Goal: Information Seeking & Learning: Learn about a topic

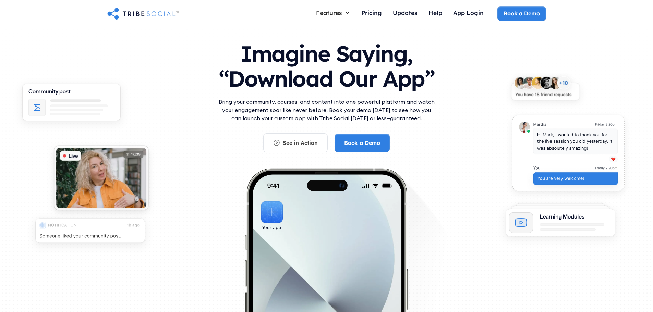
scroll to position [9, 0]
click at [367, 16] on div "Pricing" at bounding box center [371, 13] width 21 height 8
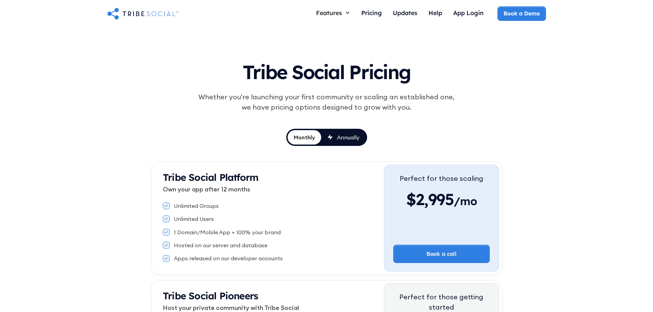
click at [342, 134] on div "Annually" at bounding box center [348, 138] width 23 height 8
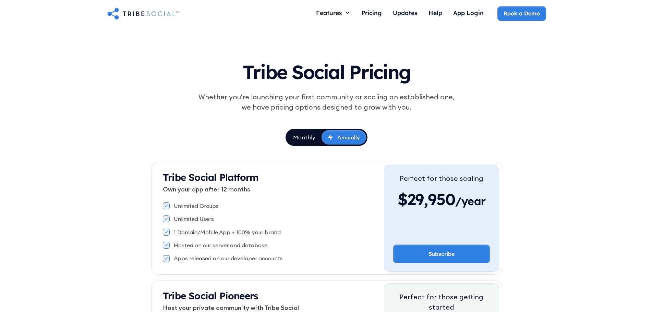
click at [304, 136] on div "Monthly" at bounding box center [304, 138] width 22 height 8
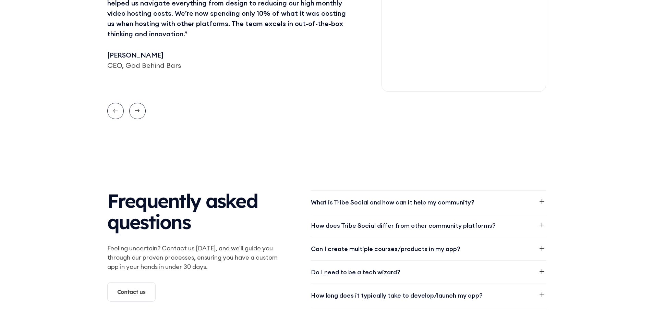
scroll to position [763, 0]
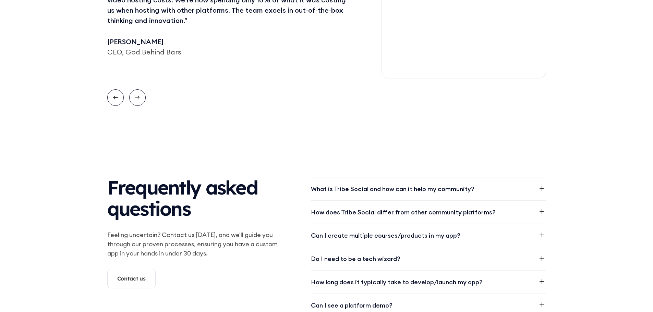
click at [352, 183] on div "What is Tribe Social and how can it help my community?" at bounding box center [428, 188] width 235 height 23
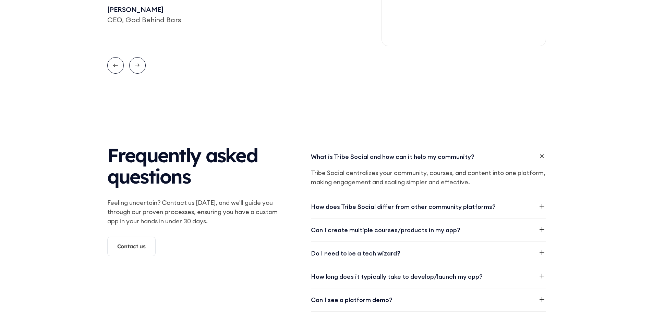
scroll to position [798, 0]
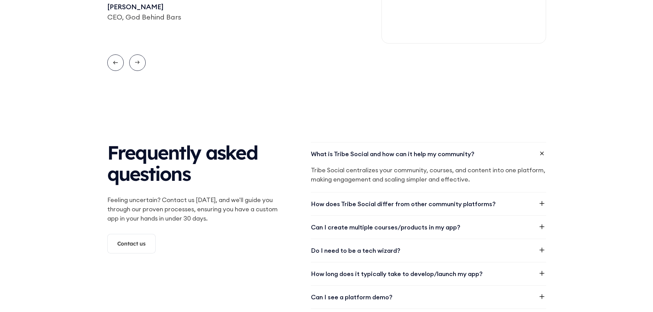
click at [345, 206] on div "How does Tribe Social differ from other community platforms?" at bounding box center [403, 203] width 185 height 9
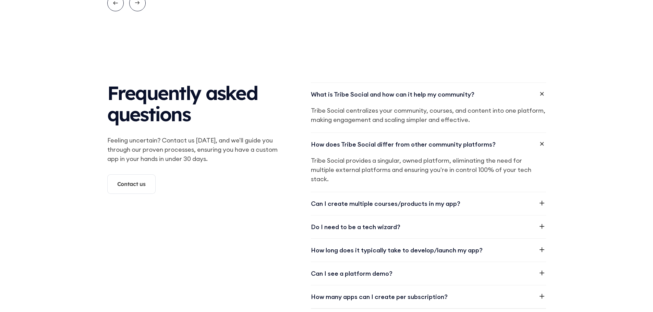
scroll to position [857, 0]
click at [348, 205] on div "Can I create multiple courses/products in my app?" at bounding box center [385, 203] width 149 height 9
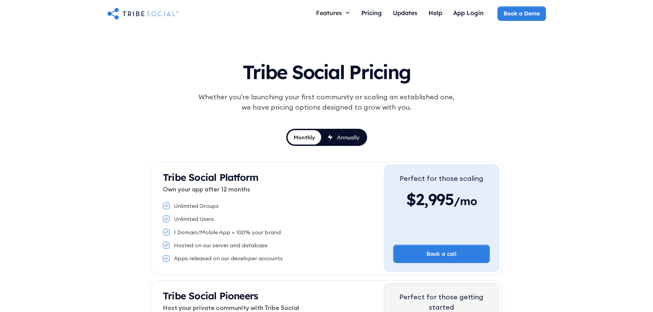
scroll to position [0, 0]
